Goal: Understand process/instructions: Learn how to perform a task or action

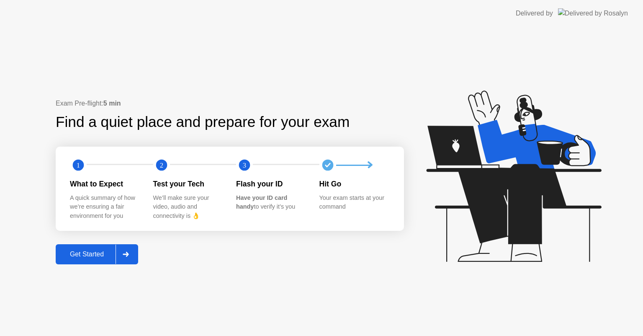
click at [137, 258] on button "Get Started" at bounding box center [97, 254] width 82 height 20
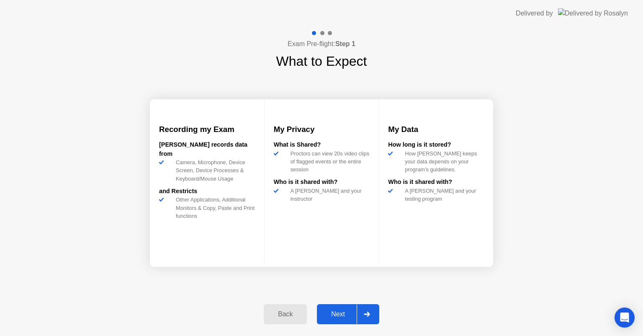
click at [365, 312] on icon at bounding box center [367, 314] width 6 height 5
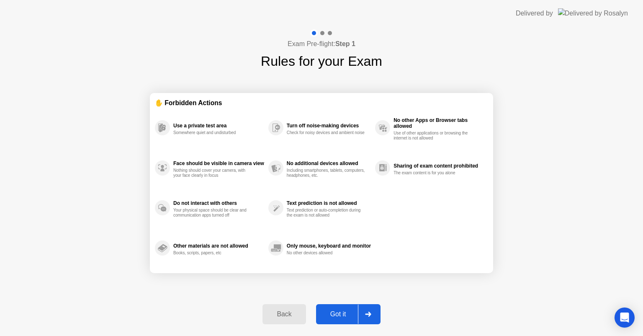
click at [366, 312] on icon at bounding box center [368, 314] width 6 height 5
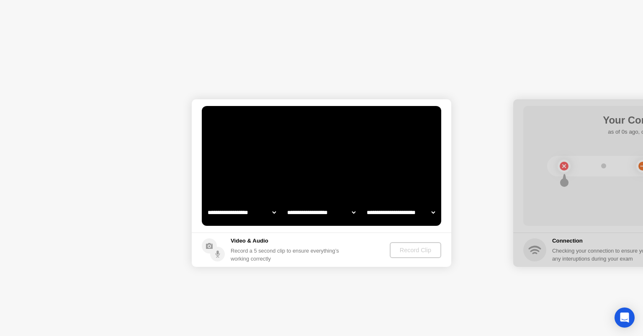
select select "**********"
select select "*******"
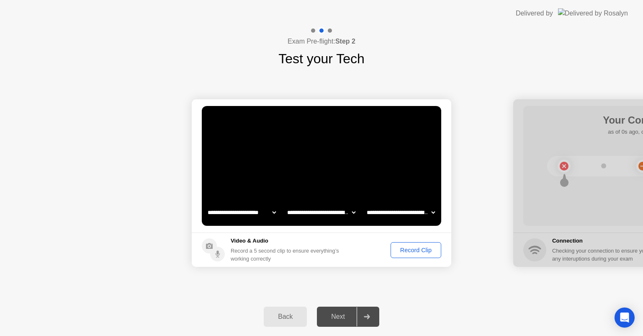
click at [403, 245] on button "Record Clip" at bounding box center [416, 250] width 51 height 16
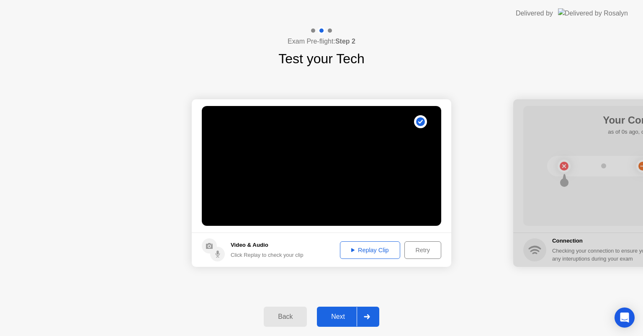
click at [367, 315] on icon at bounding box center [367, 316] width 6 height 5
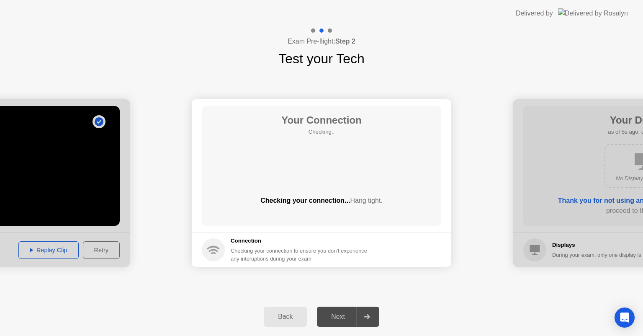
click at [367, 315] on icon at bounding box center [367, 316] width 6 height 5
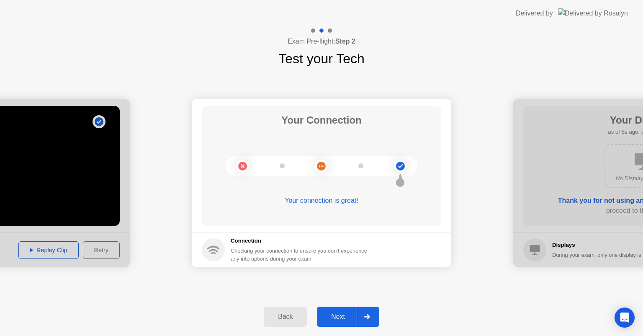
click at [370, 315] on icon at bounding box center [367, 316] width 6 height 5
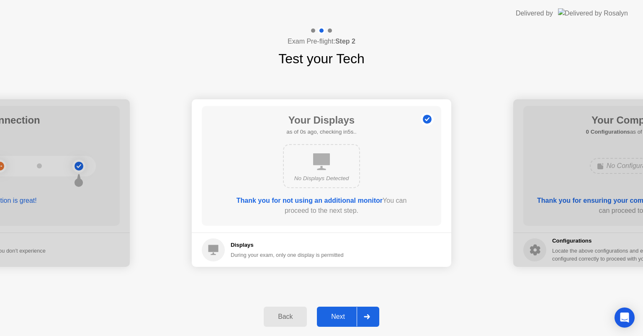
click at [370, 315] on icon at bounding box center [367, 316] width 6 height 5
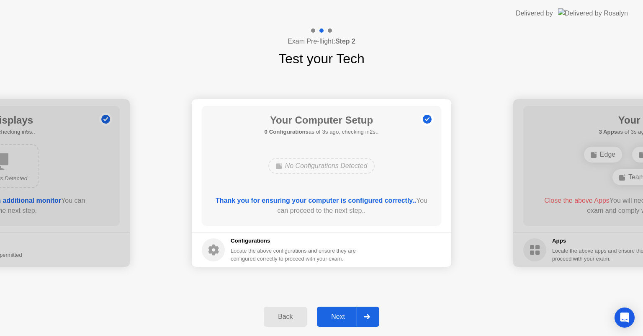
click at [370, 315] on icon at bounding box center [367, 316] width 6 height 5
